Goal: Task Accomplishment & Management: Use online tool/utility

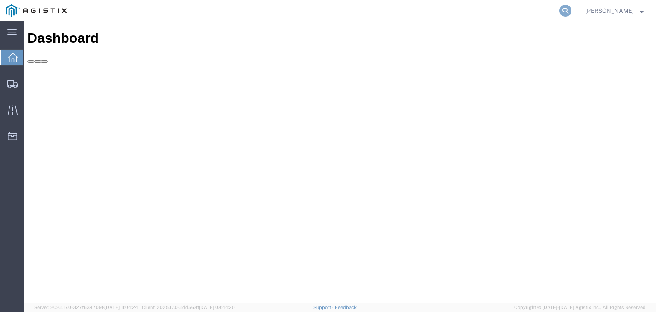
click at [571, 10] on icon at bounding box center [565, 11] width 12 height 12
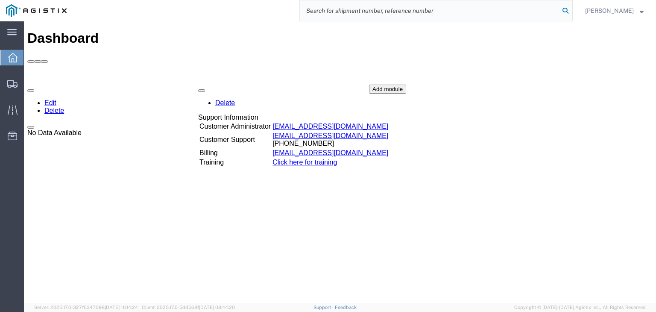
paste input "56535635"
type input "56535635"
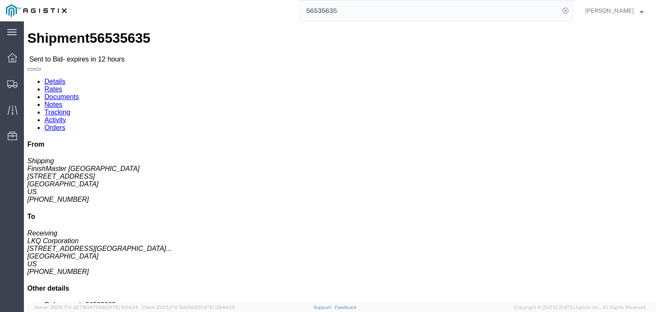
click link "Enter / Modify Bid"
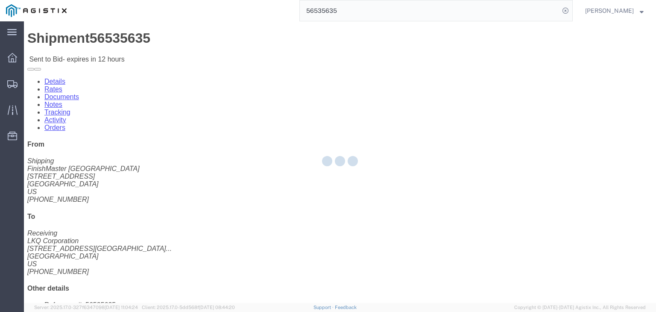
select select "4512"
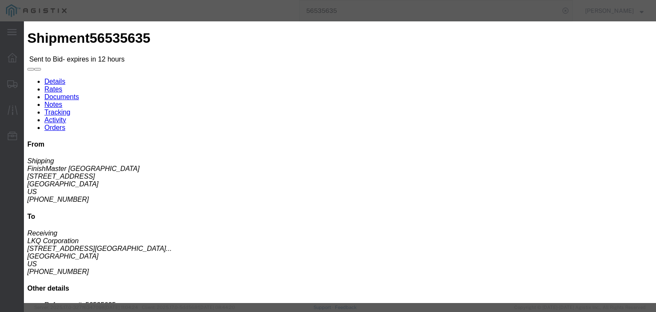
click h3 "Enter Bid"
click icon "button"
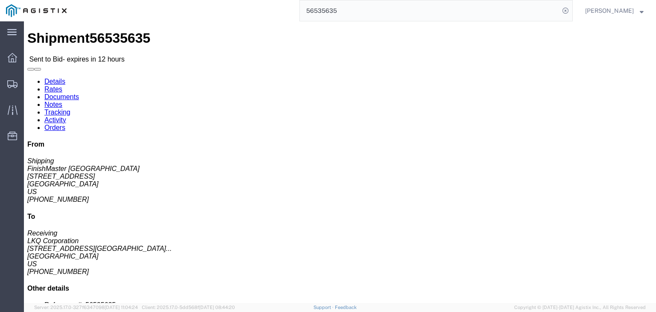
click button "button"
click link "Enter / Modify Bid"
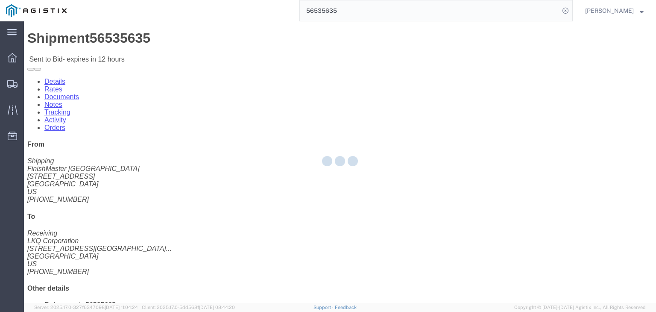
select select "4512"
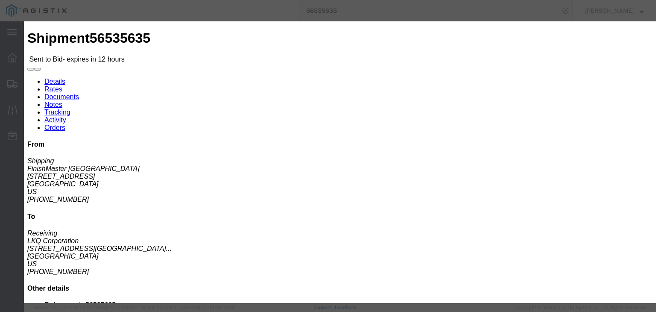
click select "Select LTL 3 - 5 Day Less than Truckload Rail Reefer TL Standard 3 - 5 Day Truc…"
select select "13784"
click select "Select LTL 3 - 5 Day Less than Truckload Rail Reefer TL Standard 3 - 5 Day Truc…"
click input "text"
type input "bid"
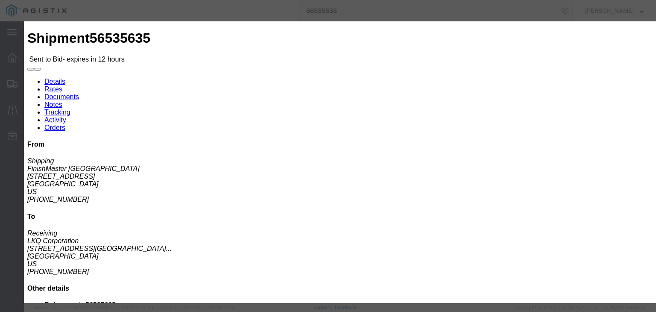
click label "Accept Terms"
click input "Accept Terms"
checkbox input "true"
click div "Mode Select Air Less than Truckload Multi-Leg Ocean Freight Rail Small Parcel T…"
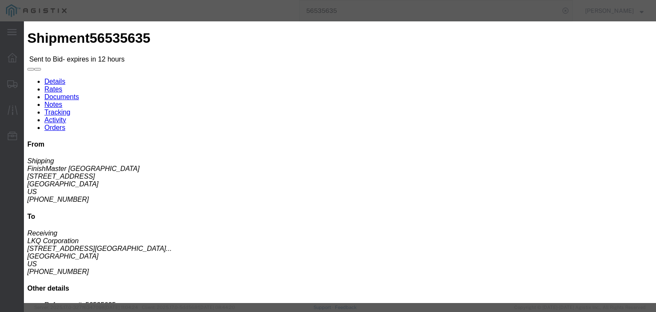
click input "number"
drag, startPoint x: 451, startPoint y: 20, endPoint x: 449, endPoint y: 12, distance: 8.5
click h3 "Enter Bid"
click input "number"
type input "1550"
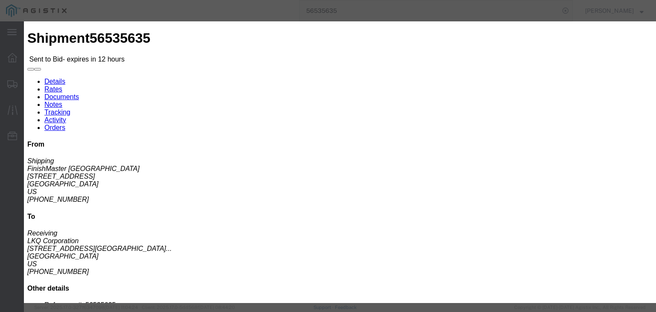
click button "Submit"
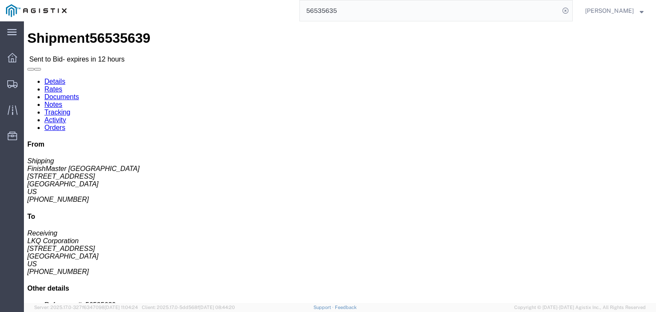
click link "Enter / Modify Bid"
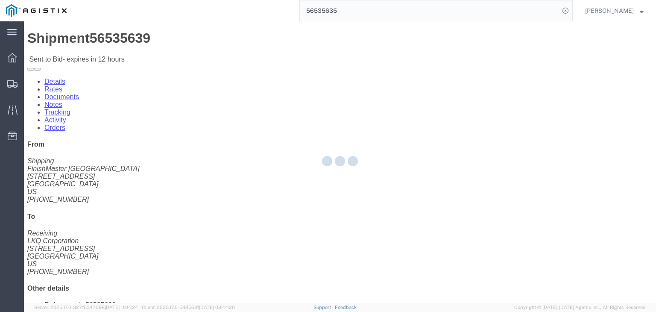
select select "4512"
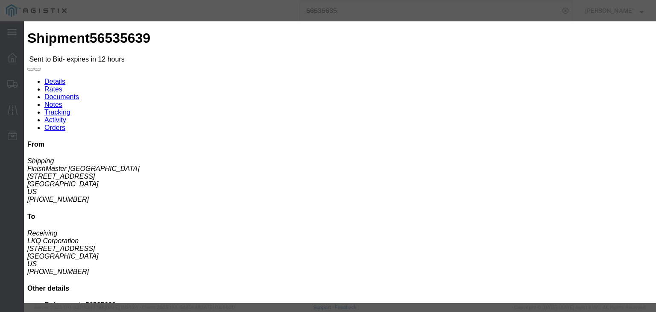
click select "Select LTL 3 - 5 Day Less than Truckload Rail Reefer TL Standard 3 - 5 Day Truc…"
select select "13784"
click select "Select LTL 3 - 5 Day Less than Truckload Rail Reefer TL Standard 3 - 5 Day Truc…"
click input "text"
type input "bid"
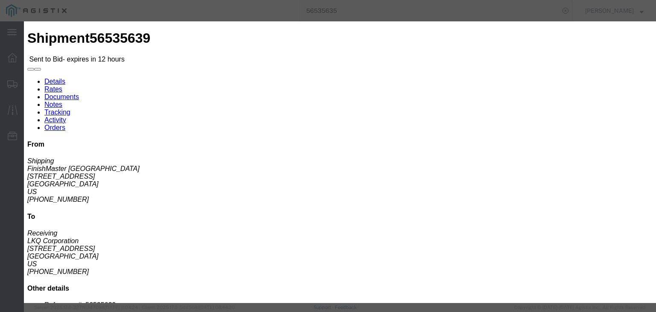
click label "Accept Terms"
click input "Accept Terms"
checkbox input "true"
click input "number"
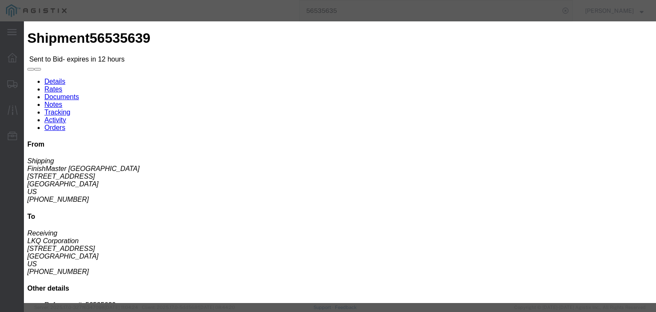
scroll to position [104, 0]
click input "0.01"
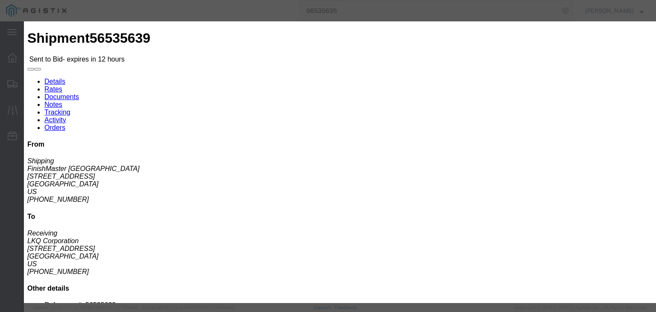
type input "2450"
click button "Submit"
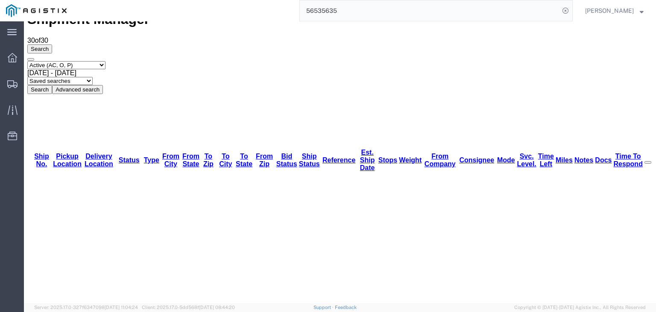
scroll to position [0, 0]
